Goal: Task Accomplishment & Management: Manage account settings

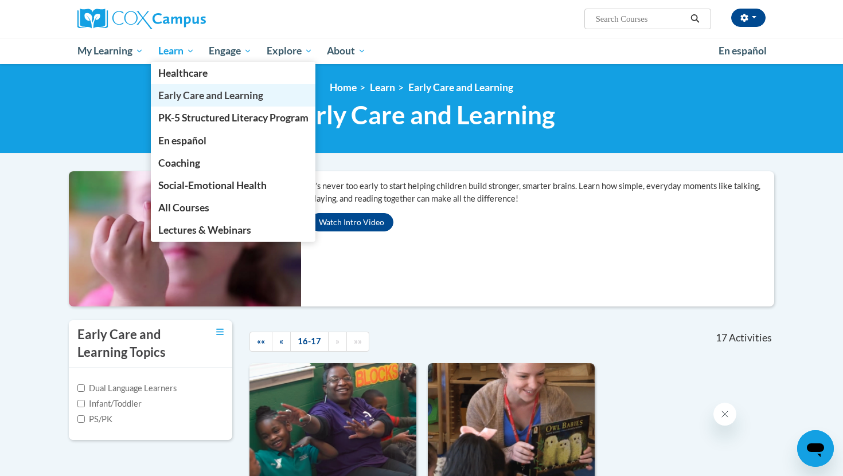
click at [193, 92] on span "Early Care and Learning" at bounding box center [210, 95] width 105 height 12
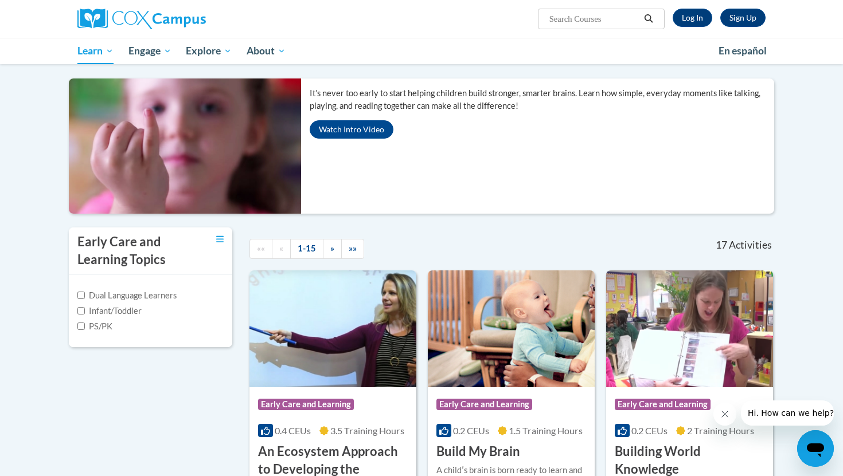
scroll to position [80, 0]
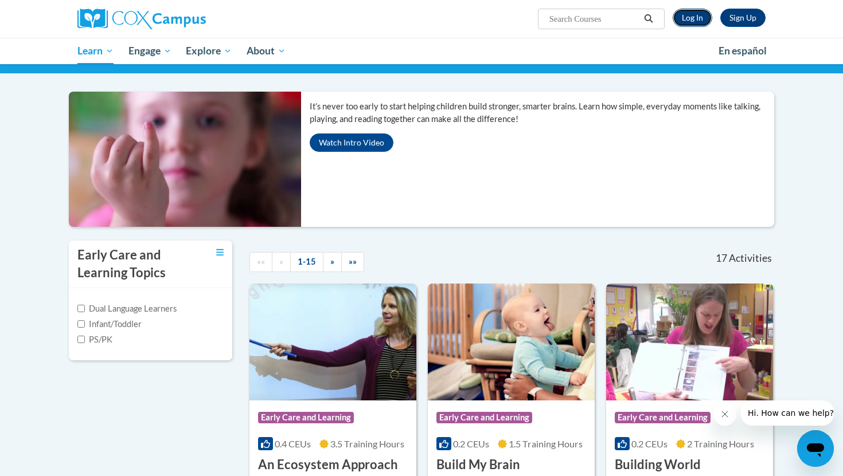
click at [702, 25] on link "Log In" at bounding box center [692, 18] width 40 height 18
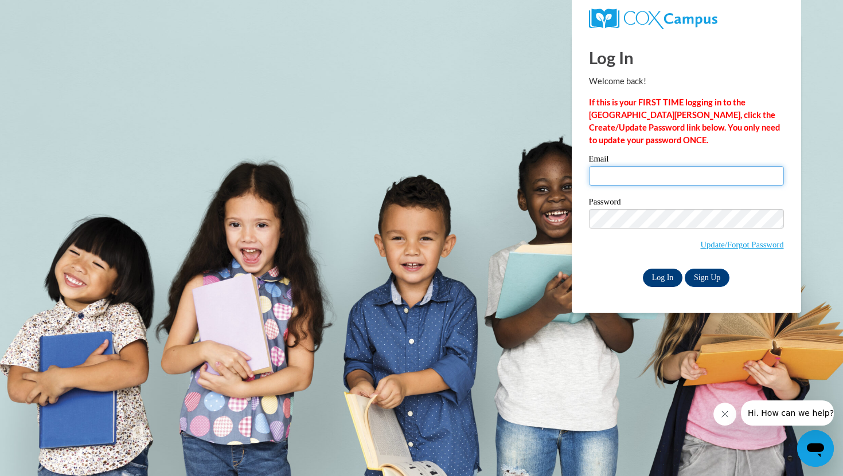
type input "kennedyshirley8348@lauderdale.k12.ms.us"
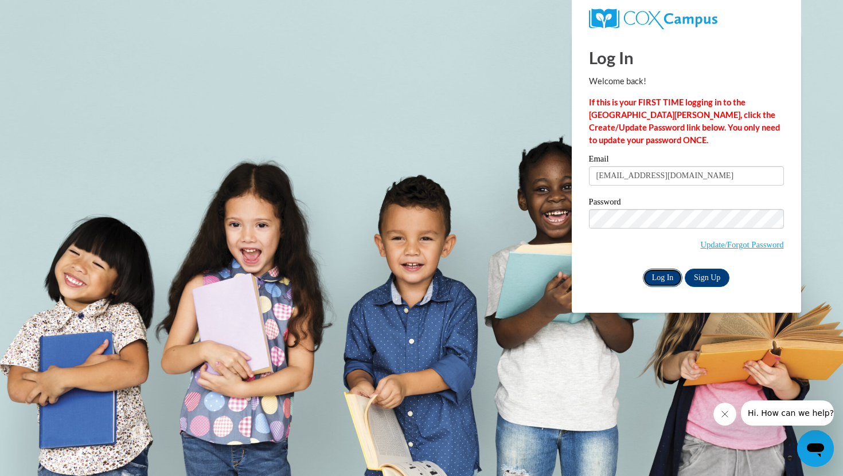
click at [659, 277] on input "Log In" at bounding box center [663, 278] width 40 height 18
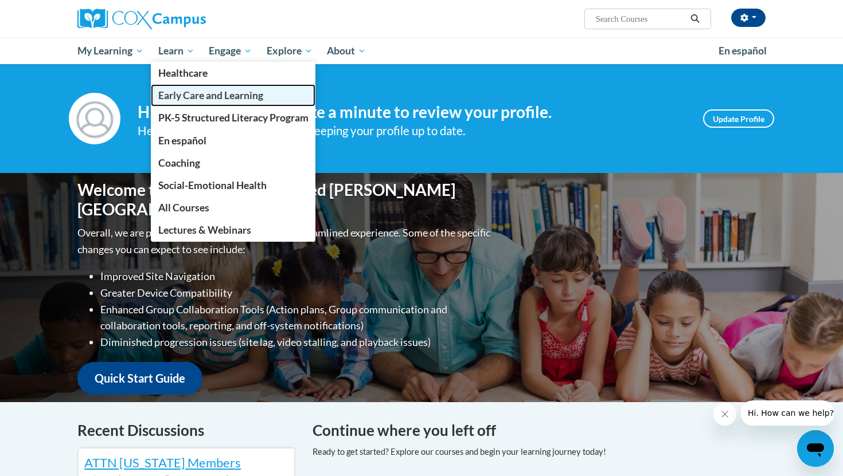
click at [183, 90] on span "Early Care and Learning" at bounding box center [210, 95] width 105 height 12
